Goal: Information Seeking & Learning: Learn about a topic

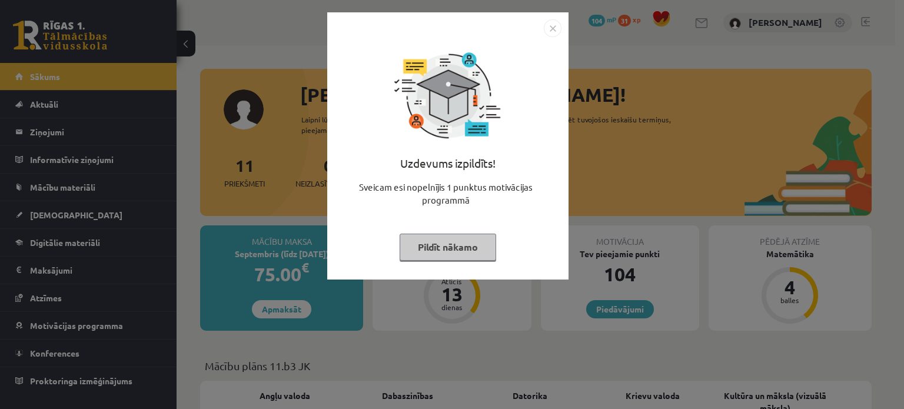
click at [546, 31] on img "Close" at bounding box center [553, 28] width 18 height 18
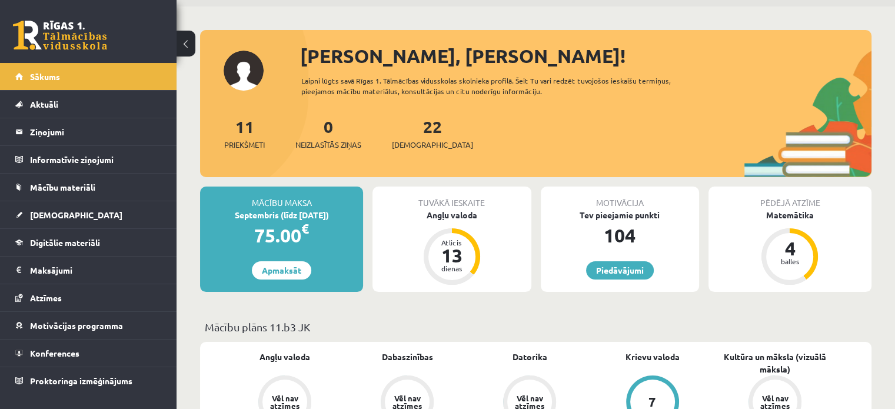
scroll to position [118, 0]
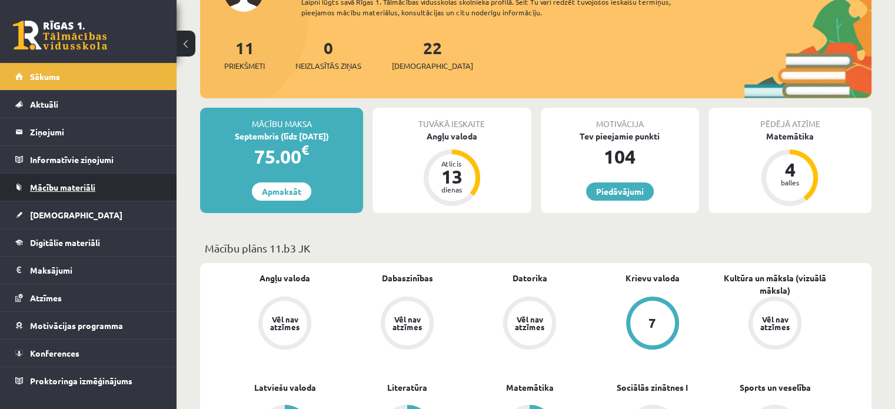
click at [45, 188] on span "Mācību materiāli" at bounding box center [62, 187] width 65 height 11
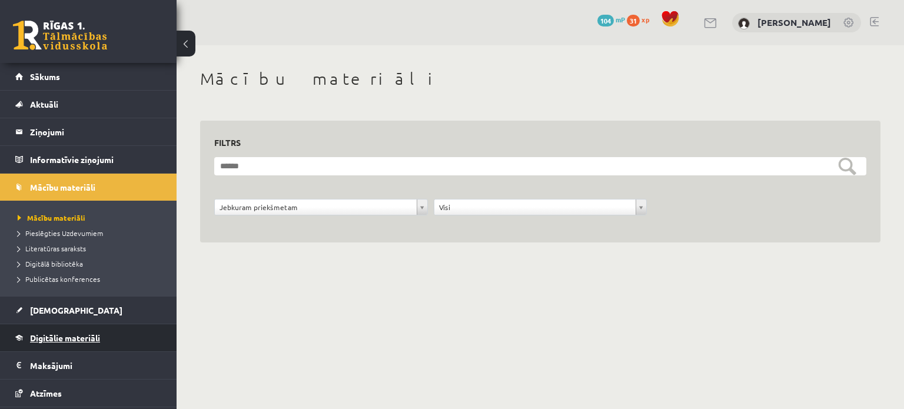
click at [70, 331] on link "Digitālie materiāli" at bounding box center [88, 337] width 147 height 27
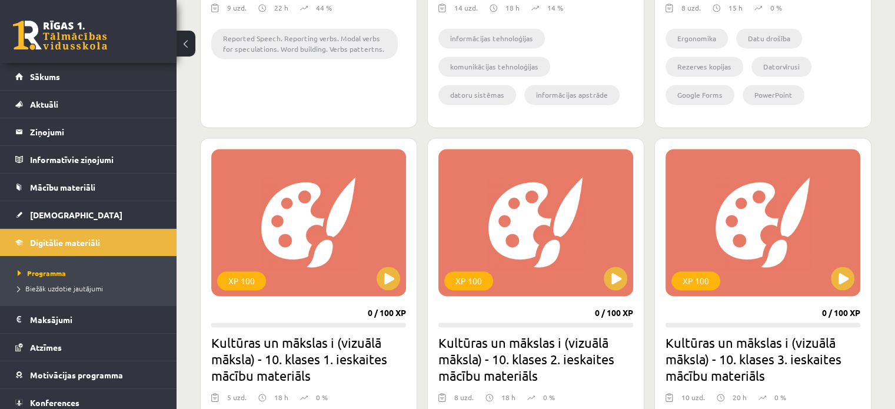
scroll to position [1354, 0]
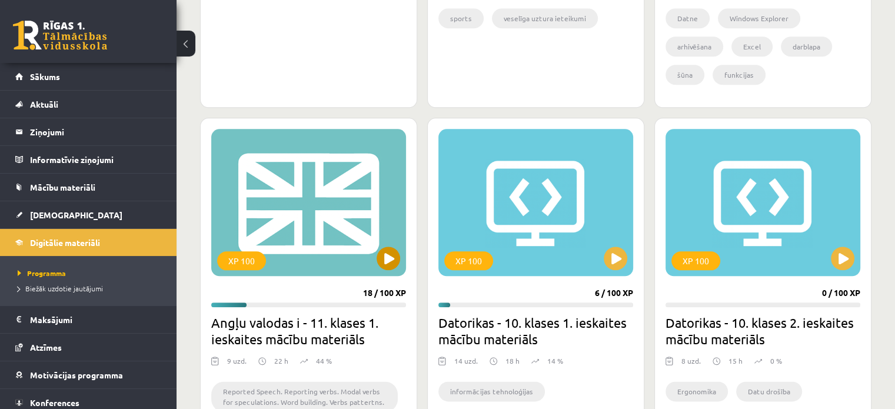
click at [311, 211] on div "XP 100" at bounding box center [308, 202] width 195 height 147
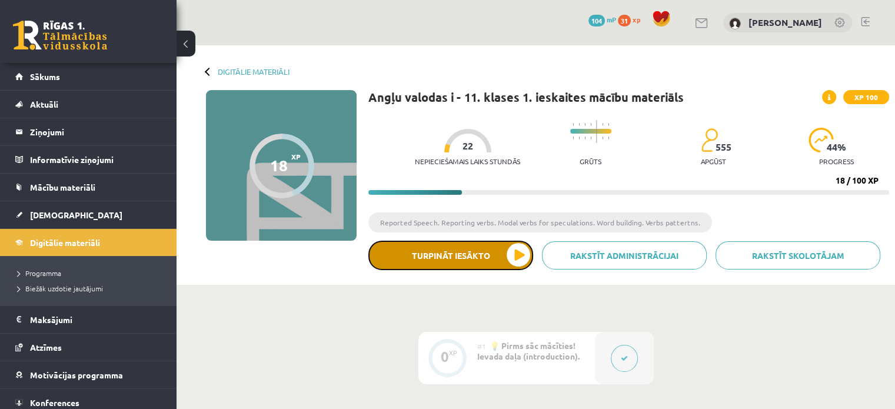
click at [398, 258] on button "Turpināt iesākto" at bounding box center [451, 255] width 165 height 29
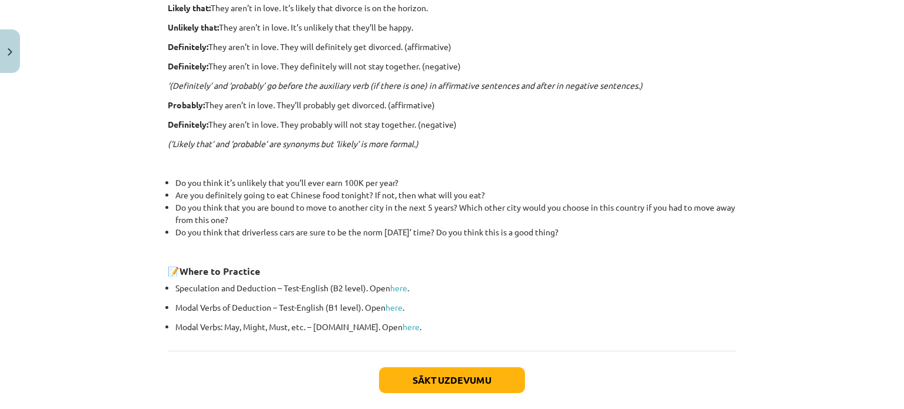
scroll to position [402, 0]
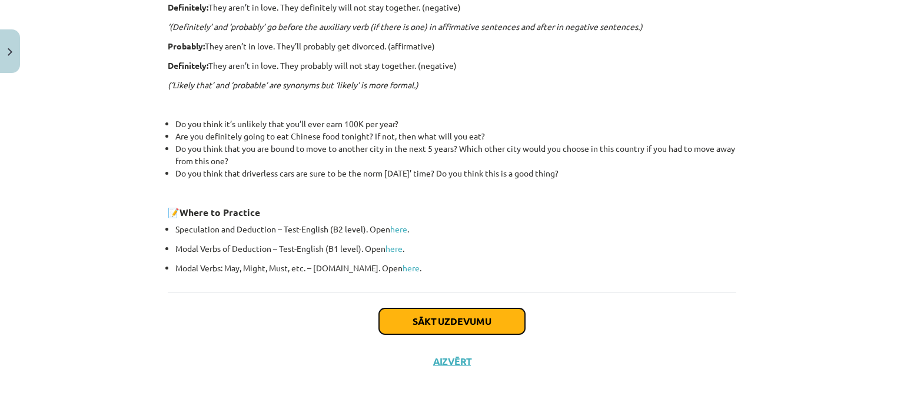
click at [443, 326] on button "Sākt uzdevumu" at bounding box center [452, 321] width 146 height 26
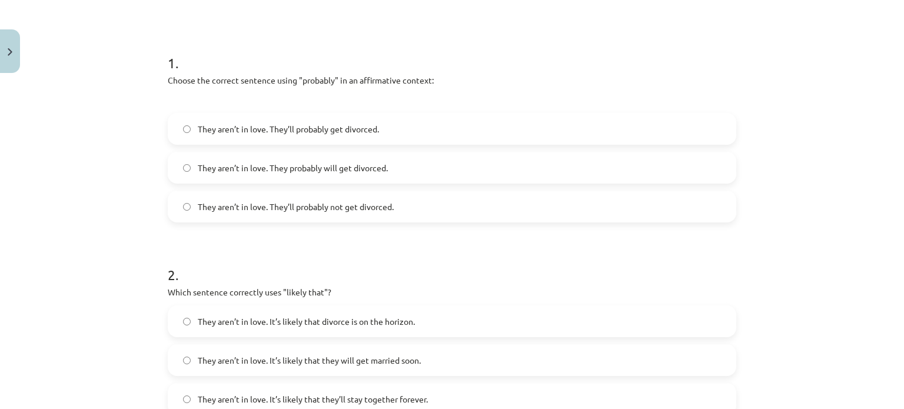
scroll to position [206, 0]
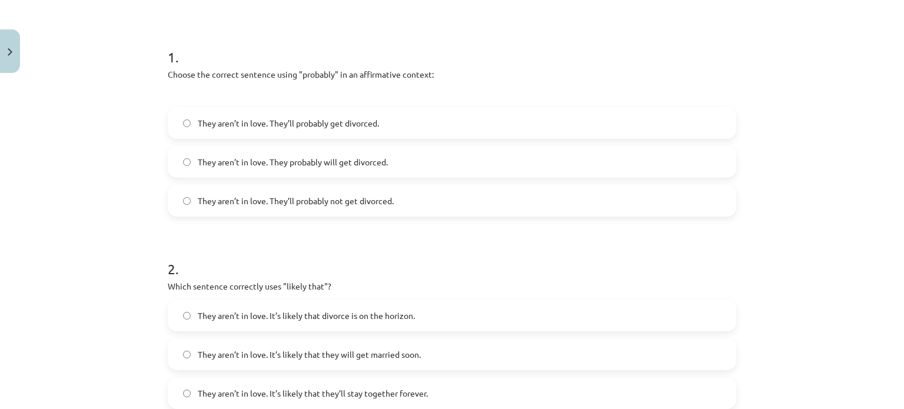
click at [220, 165] on span "They aren’t in love. They probably will get divorced." at bounding box center [293, 162] width 190 height 12
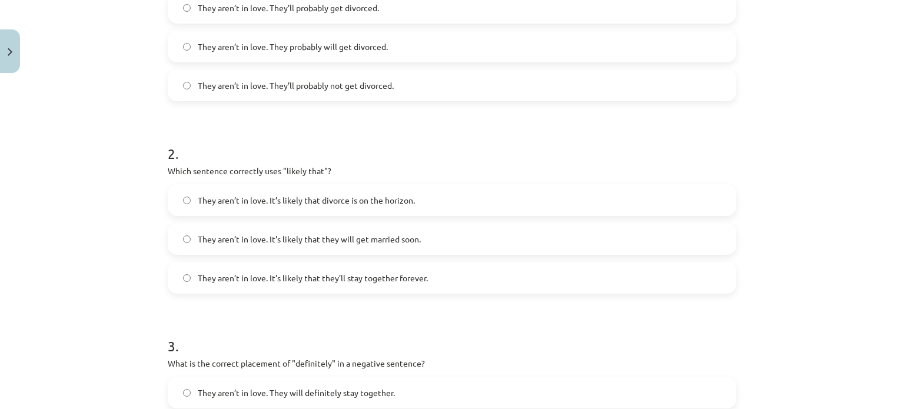
scroll to position [324, 0]
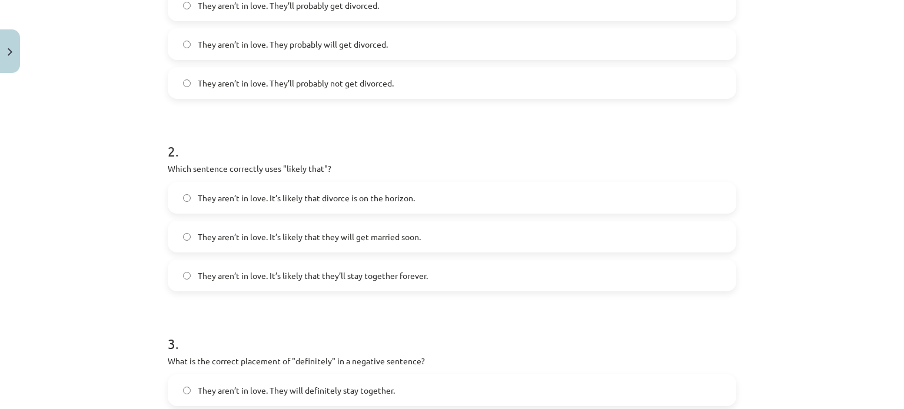
click at [250, 194] on span "They aren’t in love. It’s likely that divorce is on the horizon." at bounding box center [306, 198] width 217 height 12
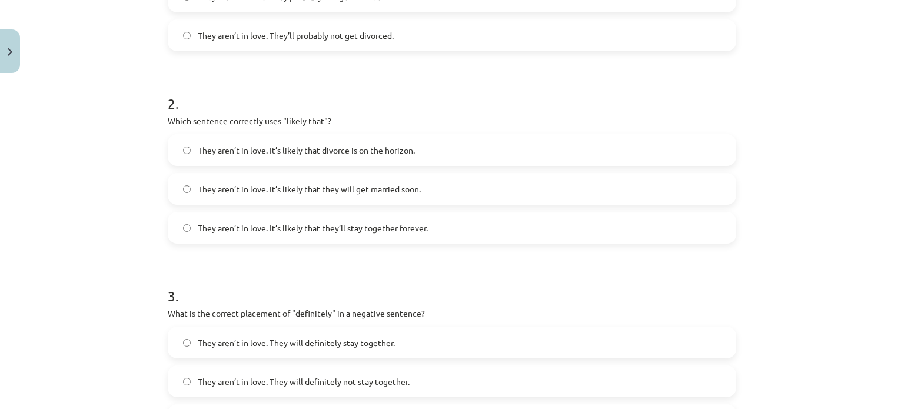
scroll to position [559, 0]
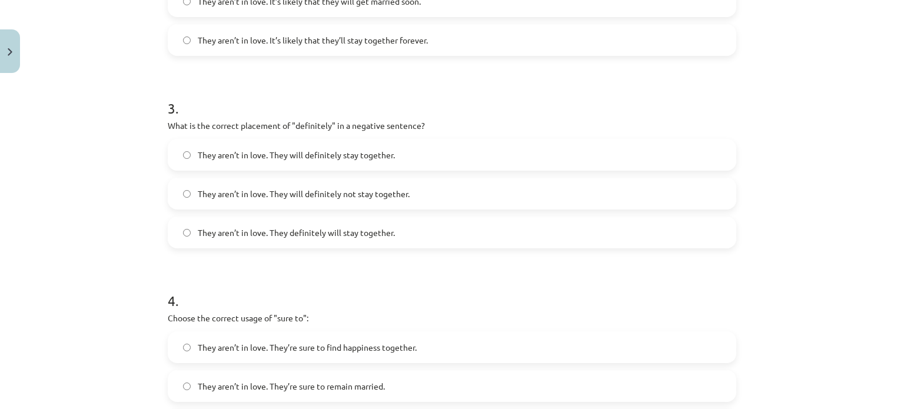
click at [314, 192] on span "They aren’t in love. They will definitely not stay together." at bounding box center [304, 194] width 212 height 12
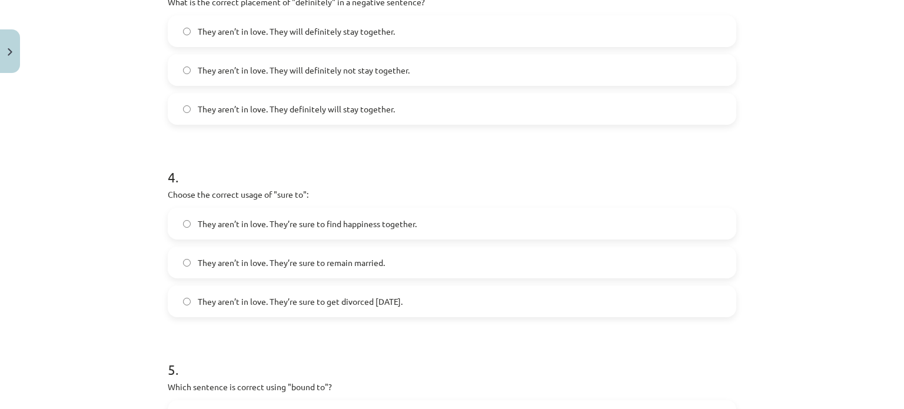
scroll to position [736, 0]
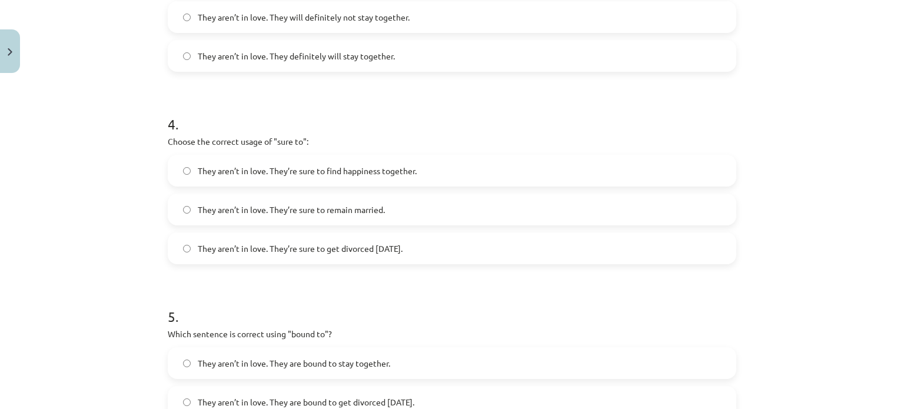
click at [351, 253] on span "They aren’t in love. They’re sure to get divorced within six months." at bounding box center [300, 249] width 205 height 12
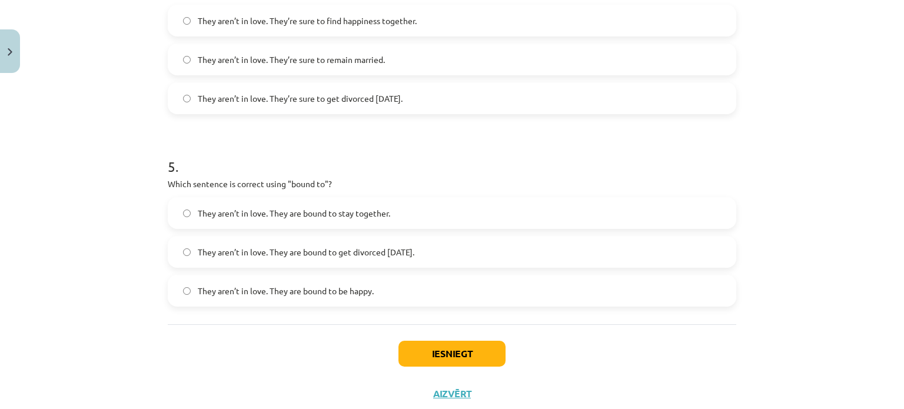
scroll to position [912, 0]
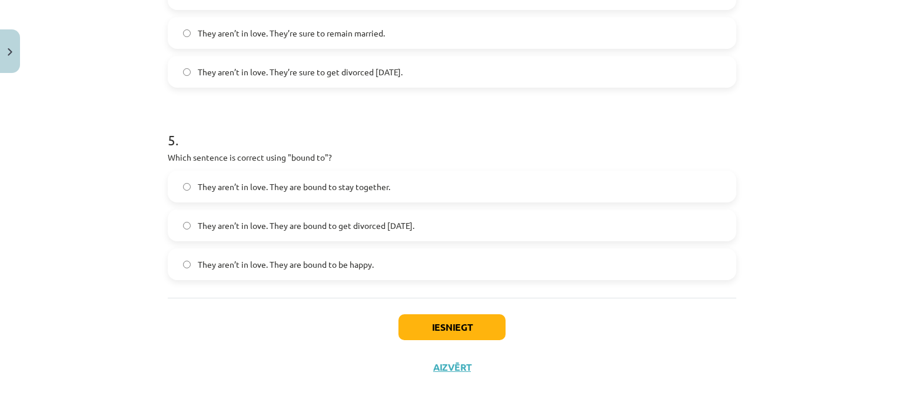
click at [326, 223] on span "They aren’t in love. They are bound to get divorced within six months." at bounding box center [306, 226] width 217 height 12
click at [491, 322] on button "Iesniegt" at bounding box center [452, 327] width 107 height 26
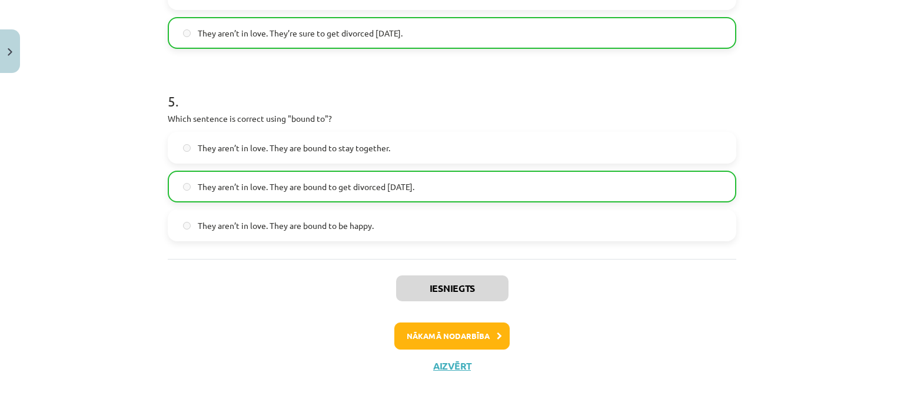
scroll to position [957, 0]
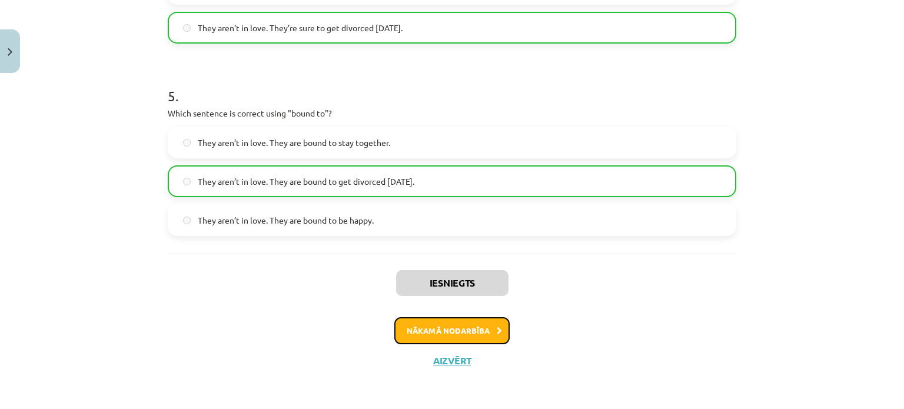
click at [459, 331] on button "Nākamā nodarbība" at bounding box center [451, 330] width 115 height 27
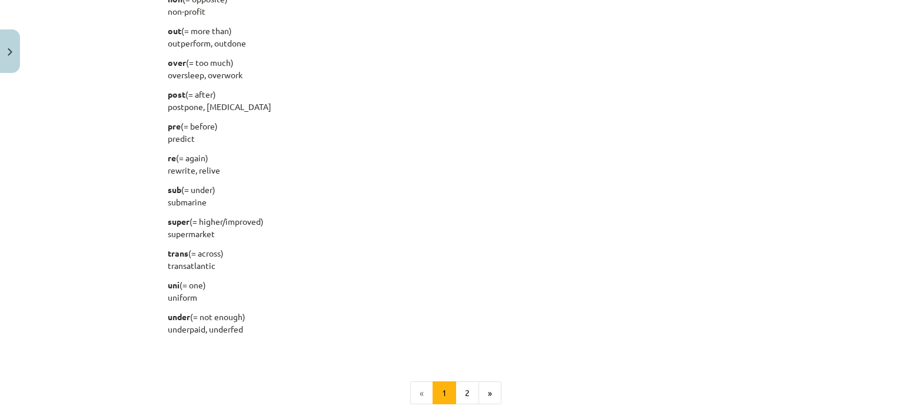
scroll to position [1395, 0]
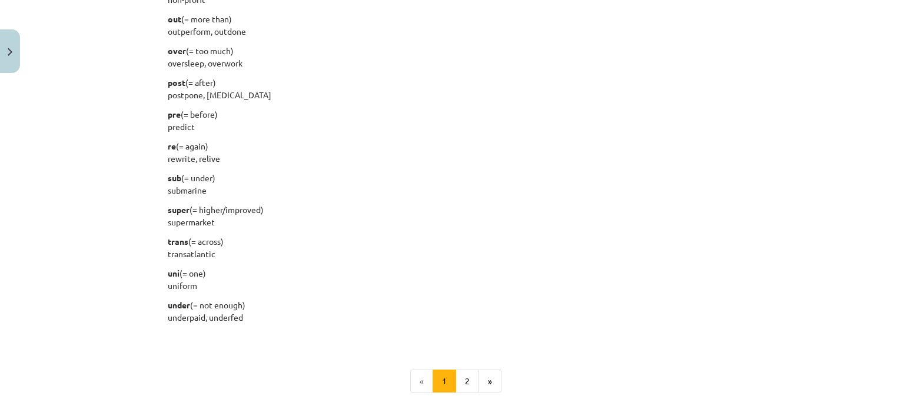
drag, startPoint x: 297, startPoint y: 213, endPoint x: 200, endPoint y: 118, distance: 135.7
click at [297, 213] on p "super (= higher/improved) supermarket" at bounding box center [452, 216] width 569 height 25
drag, startPoint x: 167, startPoint y: 74, endPoint x: 267, endPoint y: 157, distance: 130.0
click at [268, 157] on p "re (= again) rewrite, relive" at bounding box center [452, 152] width 569 height 25
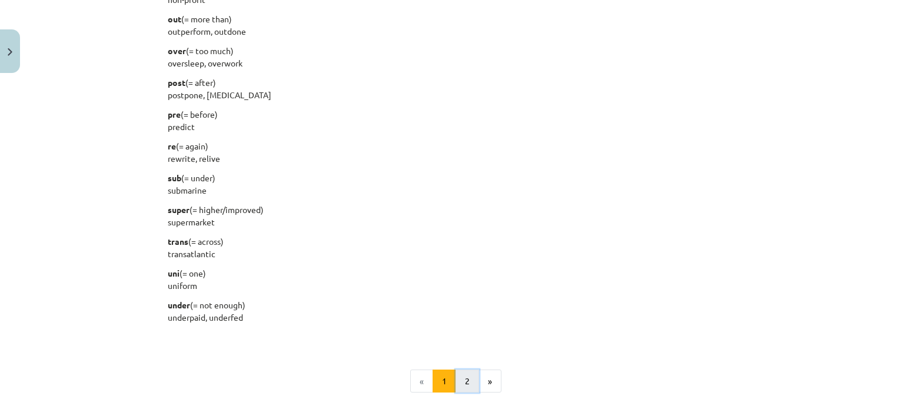
click at [459, 388] on button "2" at bounding box center [468, 382] width 24 height 24
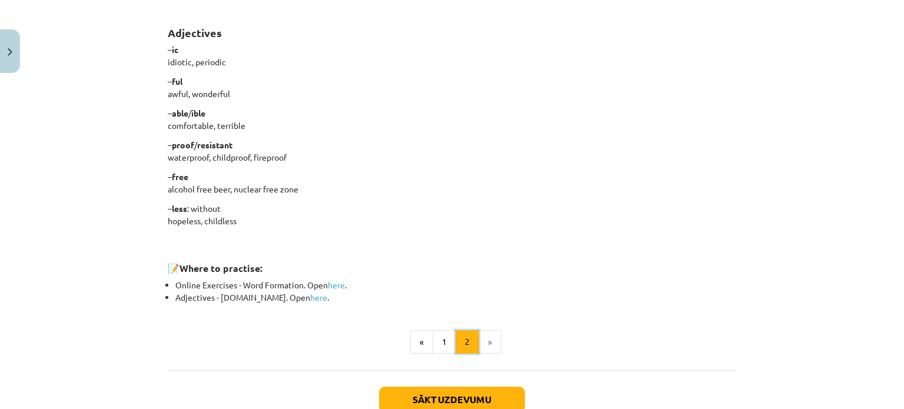
scroll to position [972, 0]
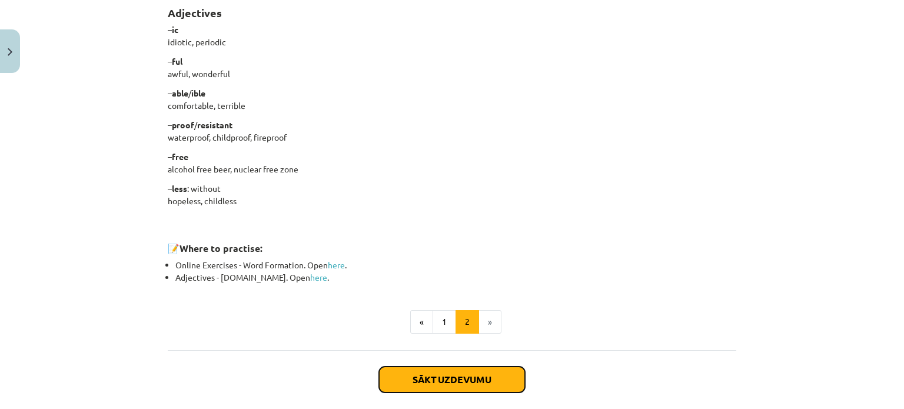
click at [466, 377] on button "Sākt uzdevumu" at bounding box center [452, 380] width 146 height 26
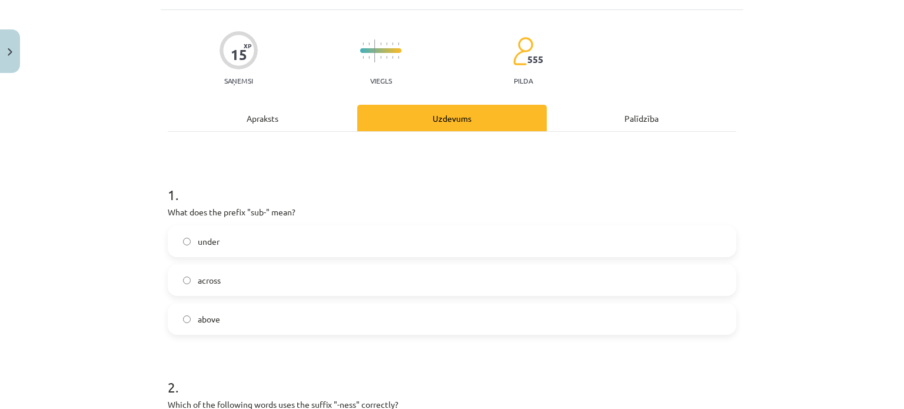
scroll to position [88, 0]
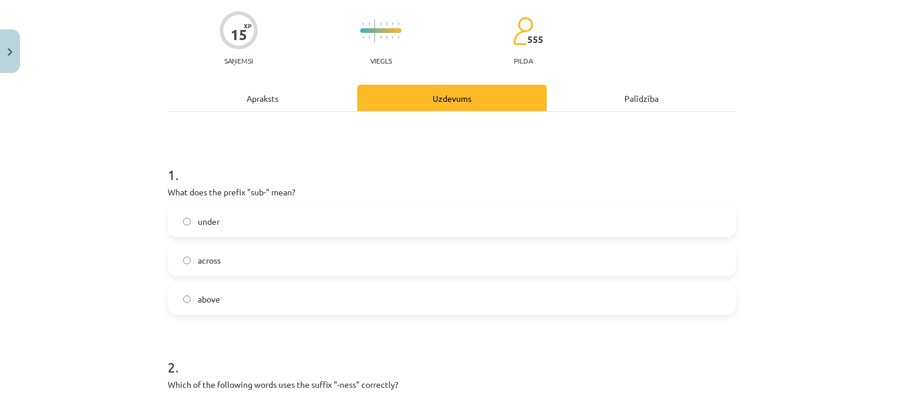
click at [266, 225] on label "under" at bounding box center [452, 221] width 566 height 29
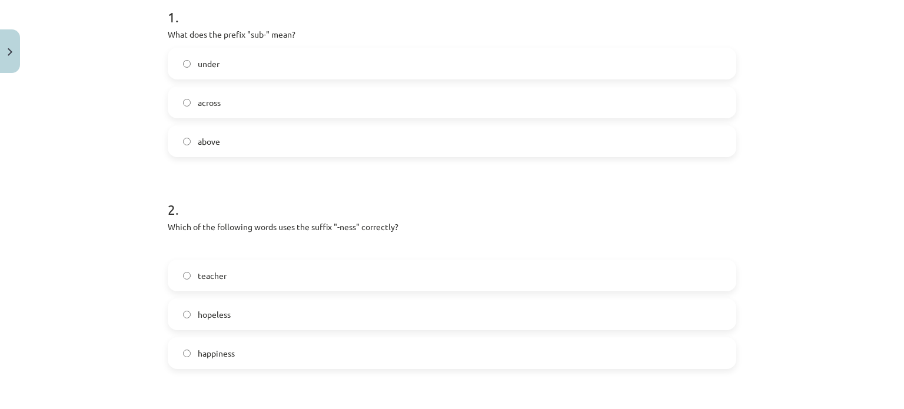
scroll to position [324, 0]
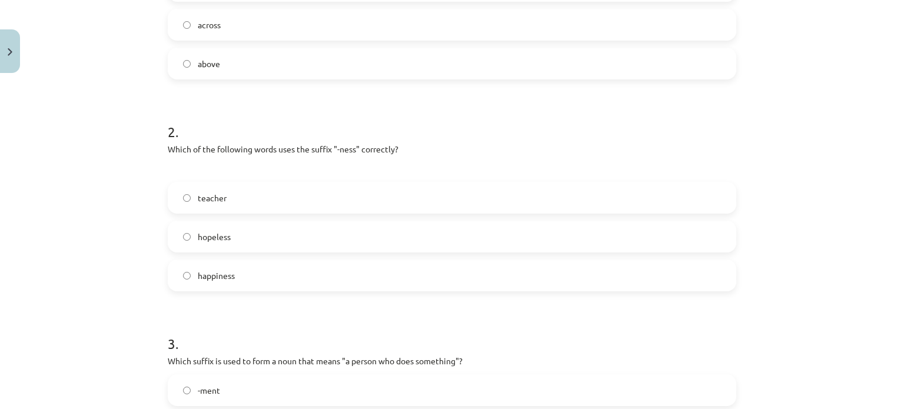
click at [198, 265] on label "happiness" at bounding box center [452, 275] width 566 height 29
click at [198, 244] on label "hopeless" at bounding box center [452, 236] width 566 height 29
drag, startPoint x: 186, startPoint y: 270, endPoint x: 97, endPoint y: 264, distance: 89.7
click at [97, 264] on div "Mācību tēma: Angļu valodas i - 11. klases 1. ieskaites mācību materiāls #6 📝 To…" at bounding box center [452, 204] width 904 height 409
click at [199, 279] on span "happiness" at bounding box center [216, 276] width 37 height 12
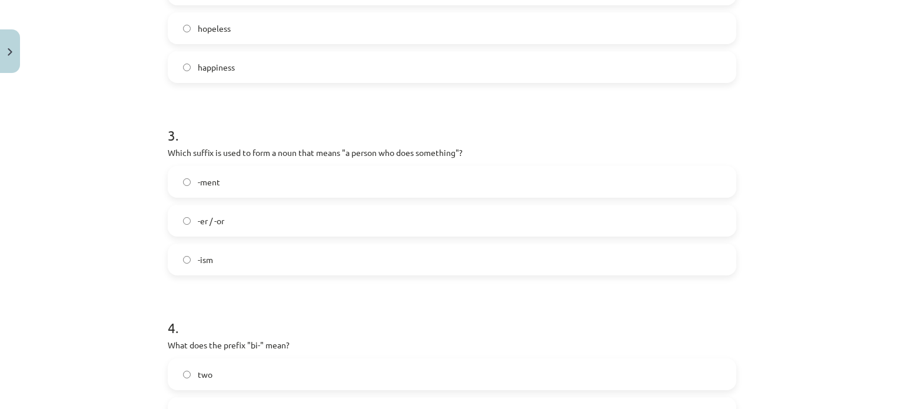
scroll to position [559, 0]
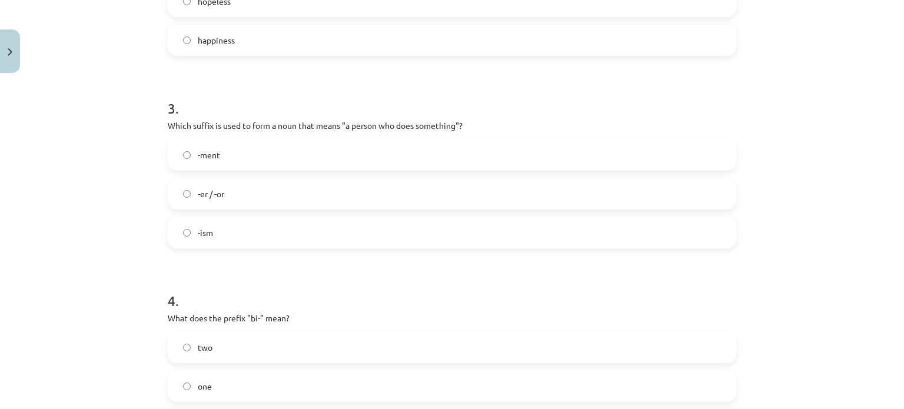
click at [230, 190] on label "-er / -or" at bounding box center [452, 193] width 566 height 29
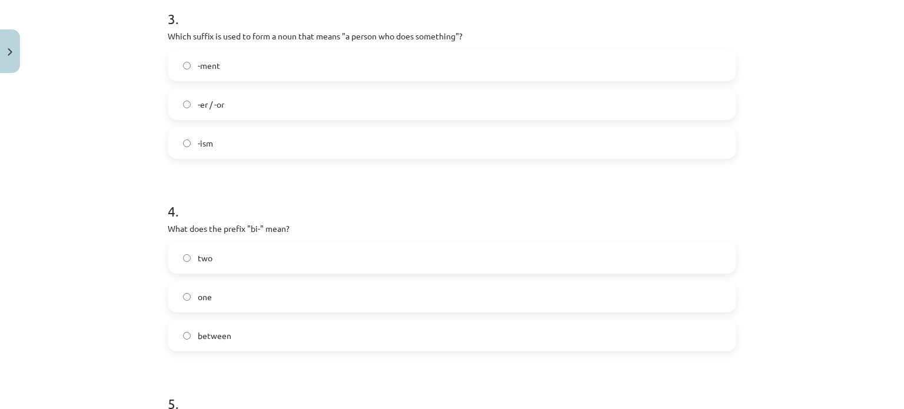
scroll to position [677, 0]
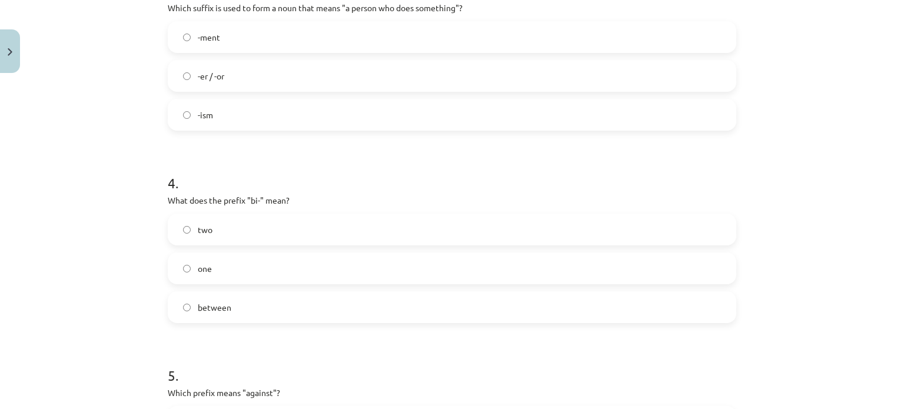
click at [228, 223] on label "two" at bounding box center [452, 229] width 566 height 29
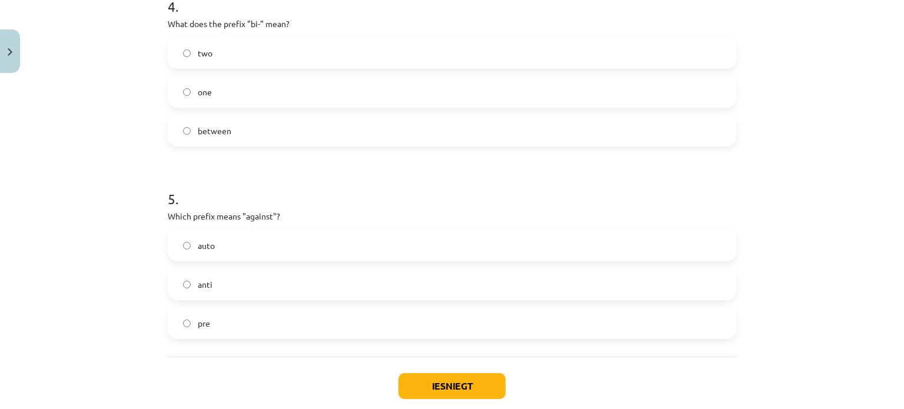
scroll to position [912, 0]
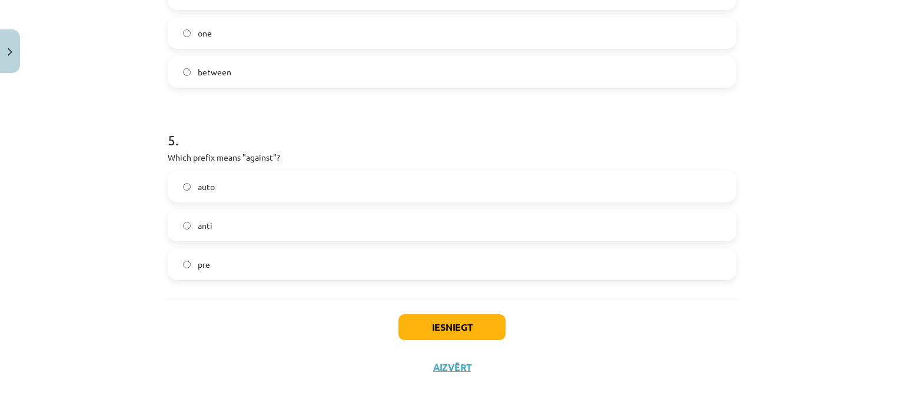
click at [228, 226] on label "anti" at bounding box center [452, 225] width 566 height 29
click at [441, 317] on button "Iesniegt" at bounding box center [452, 327] width 107 height 26
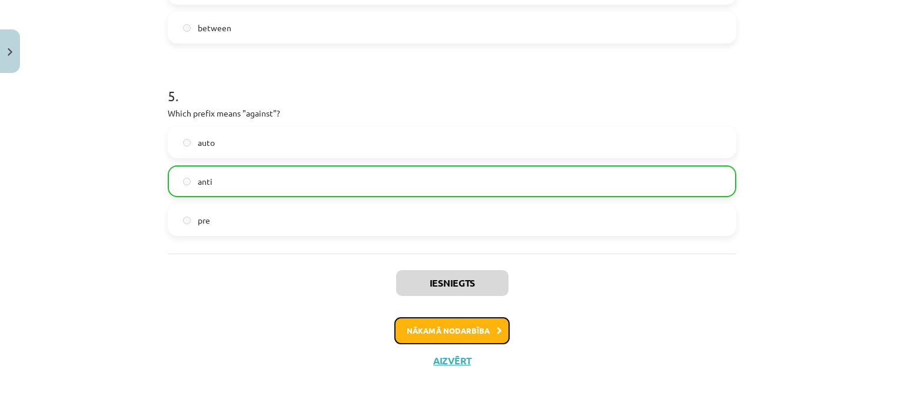
click at [452, 329] on button "Nākamā nodarbība" at bounding box center [451, 330] width 115 height 27
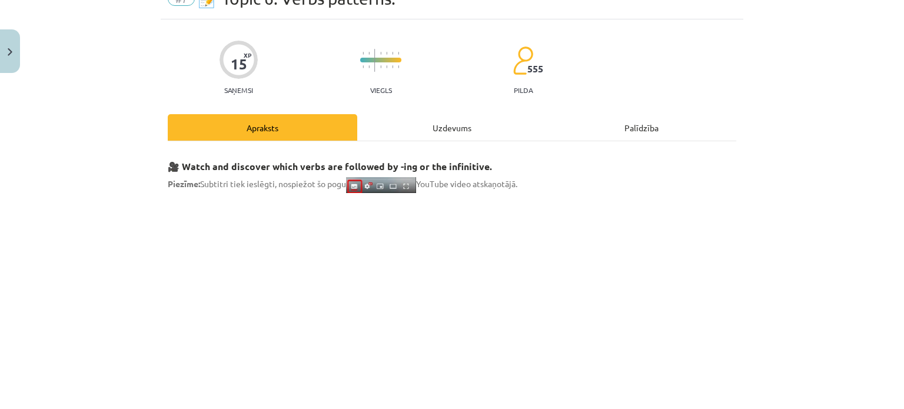
scroll to position [0, 0]
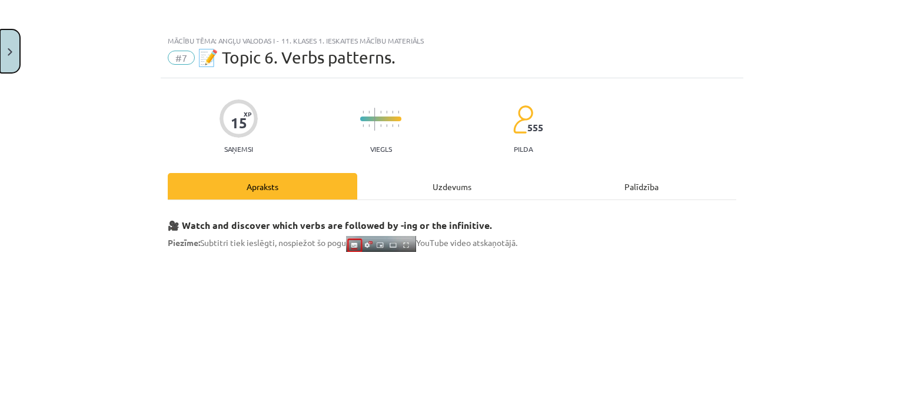
click at [6, 52] on button "Close" at bounding box center [10, 51] width 20 height 44
click at [54, 35] on div "Mācību tēma: Angļu valodas i - 11. klases 1. ieskaites mācību materiāls #7 📝 To…" at bounding box center [452, 204] width 904 height 409
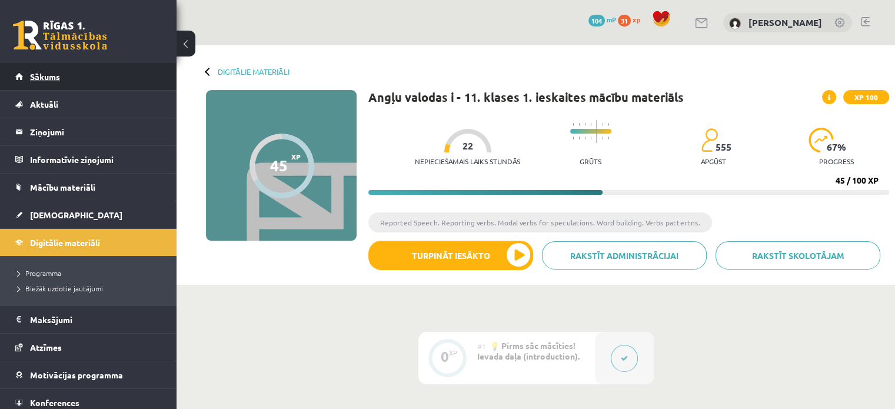
click at [43, 78] on span "Sākums" at bounding box center [45, 76] width 30 height 11
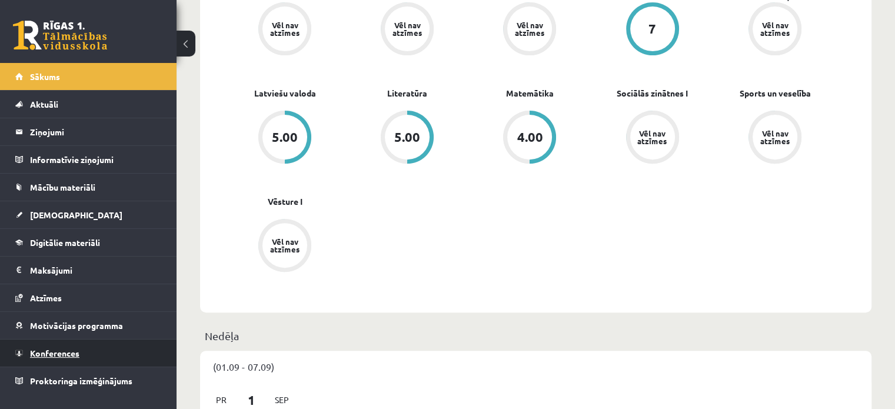
scroll to position [353, 0]
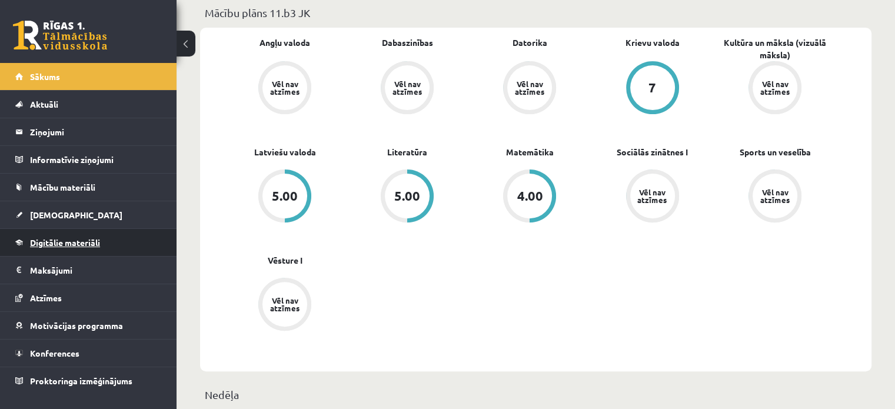
click at [68, 252] on link "Digitālie materiāli" at bounding box center [88, 242] width 147 height 27
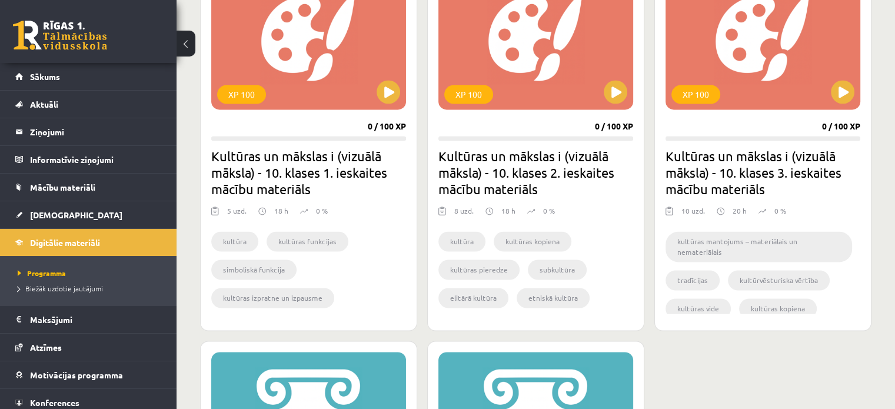
scroll to position [2178, 0]
